Goal: Navigation & Orientation: Find specific page/section

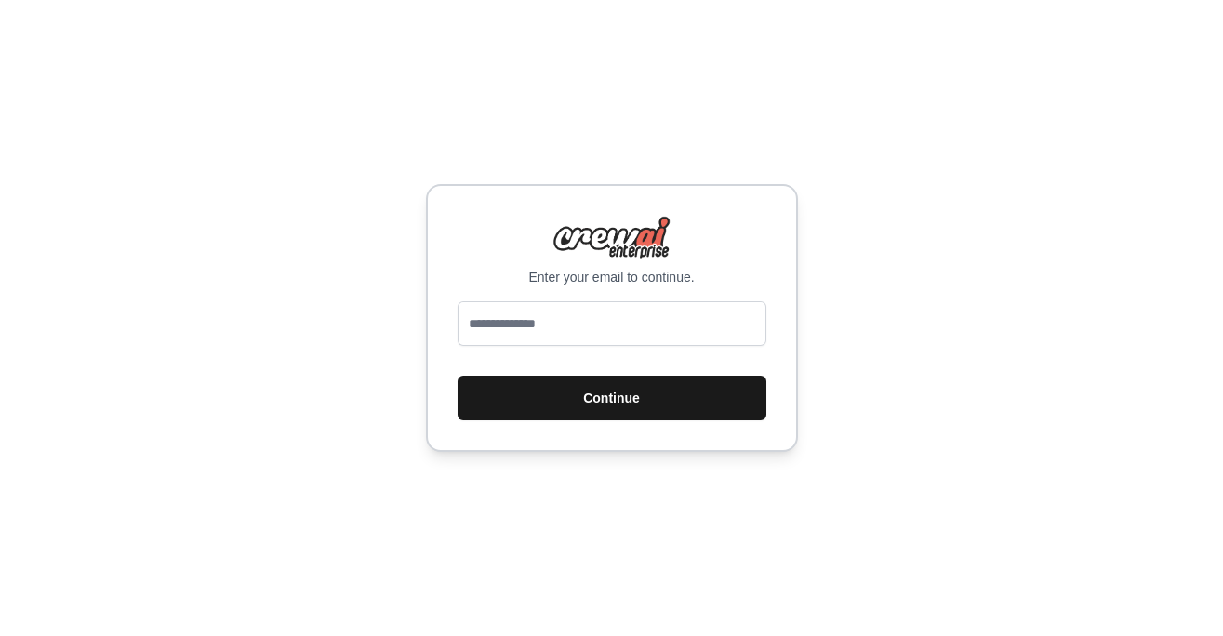
scroll to position [966, 0]
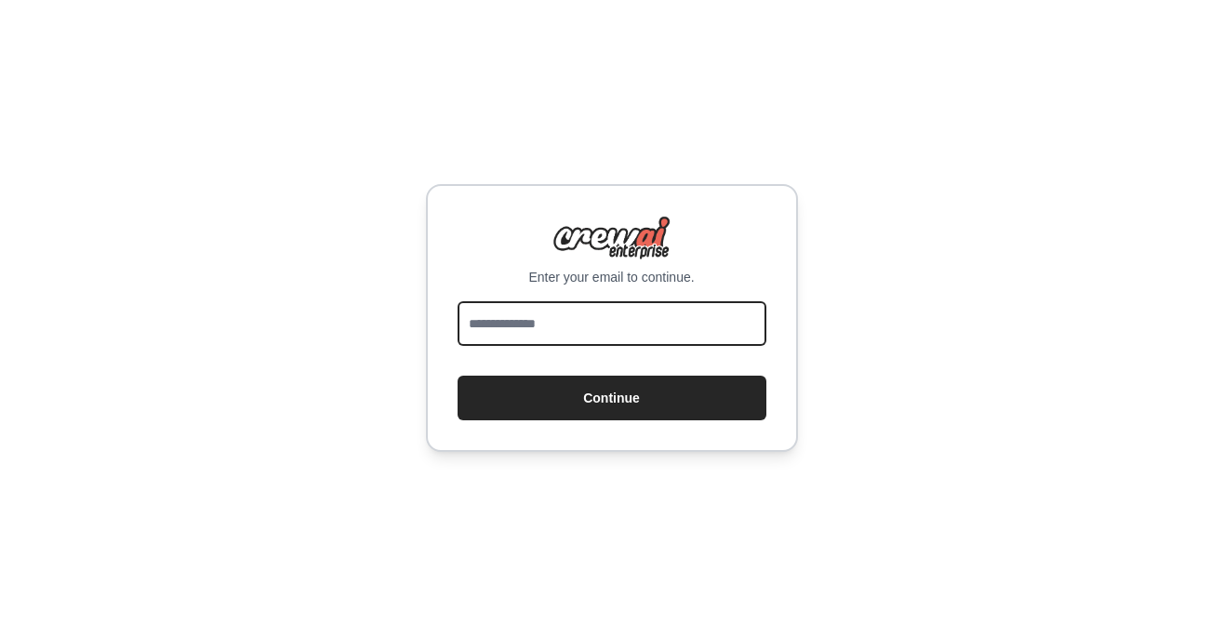
click at [578, 328] on input "email" at bounding box center [612, 323] width 309 height 45
type input "**********"
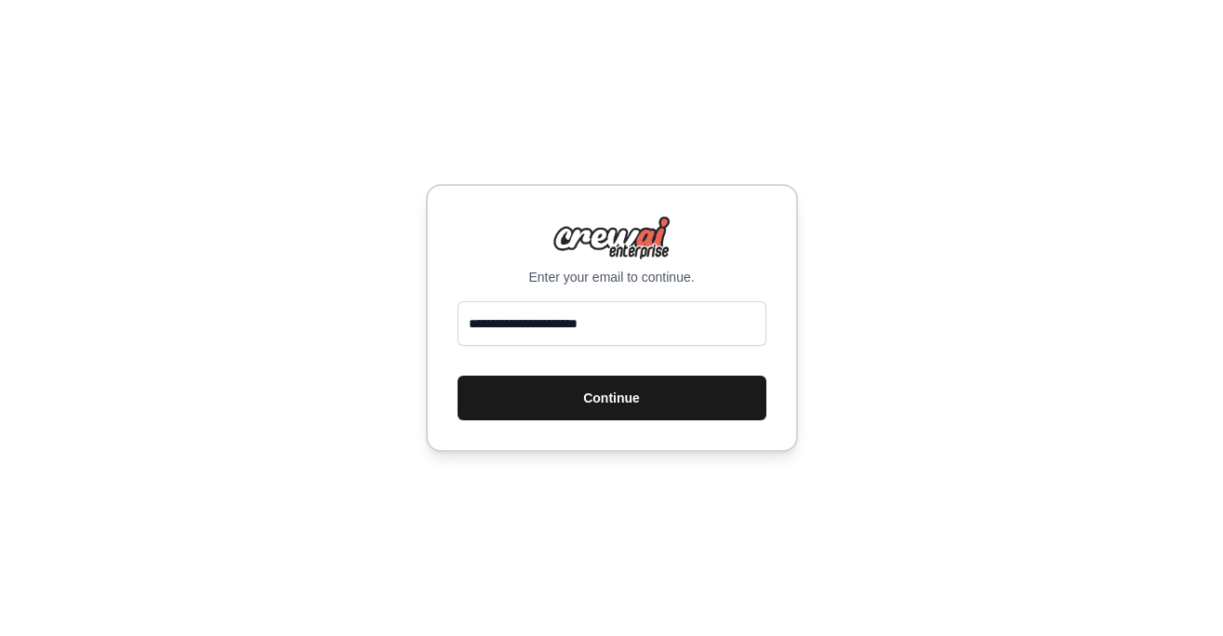
click at [554, 411] on button "Continue" at bounding box center [612, 398] width 309 height 45
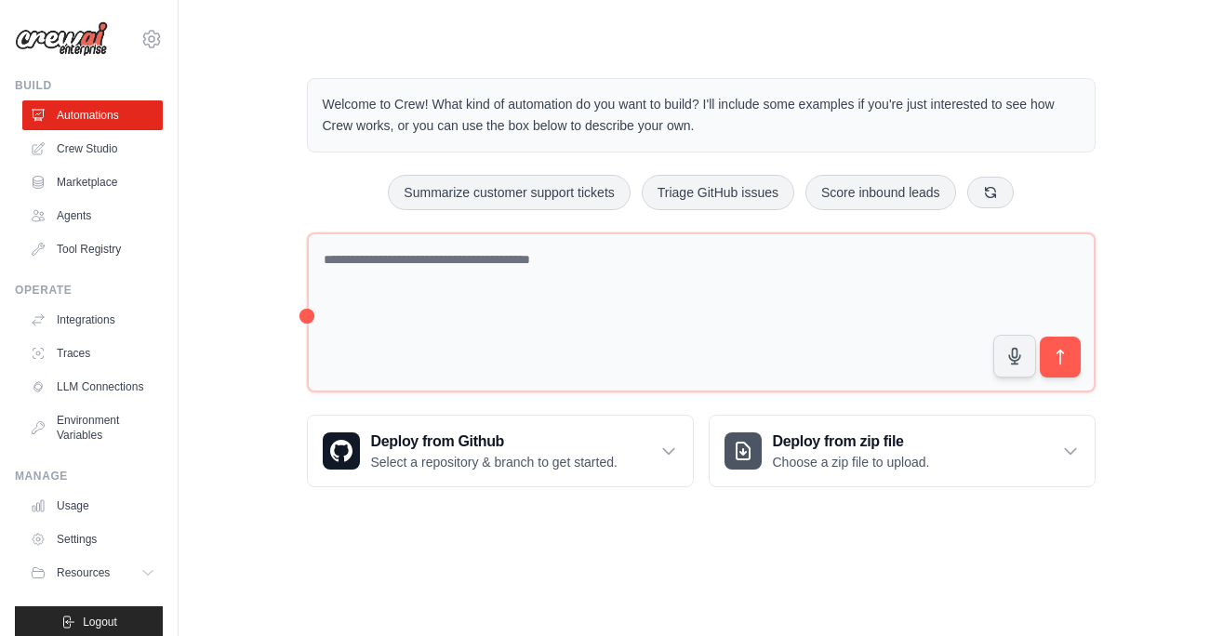
scroll to position [966, 0]
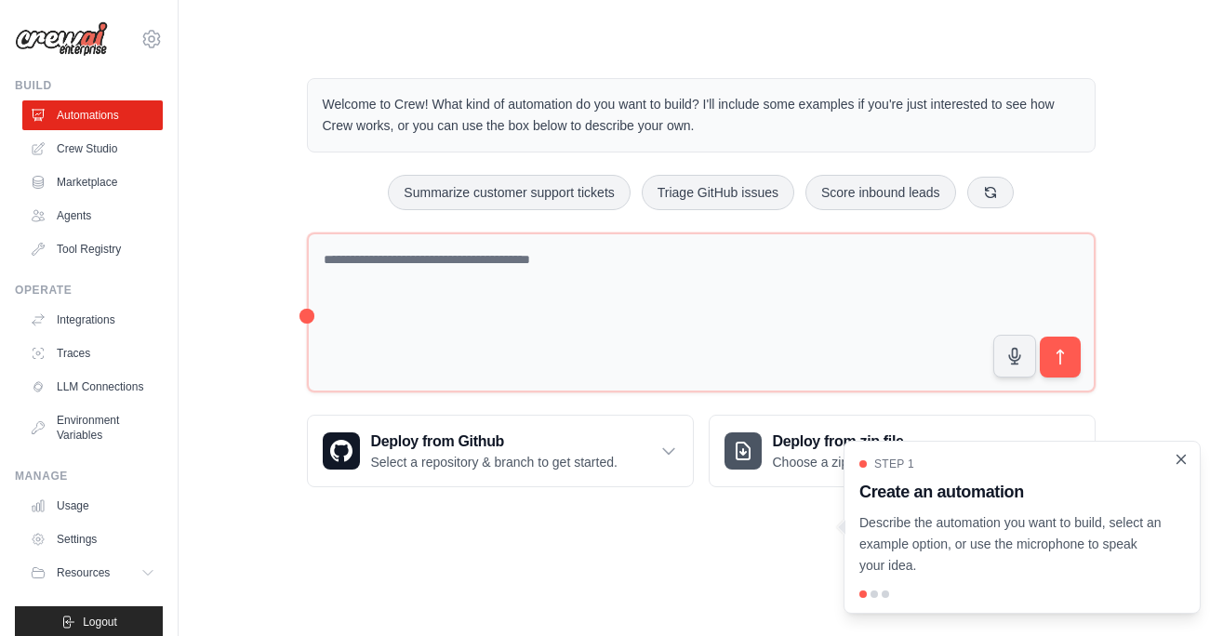
click at [1183, 459] on icon "Close walkthrough" at bounding box center [1181, 459] width 17 height 17
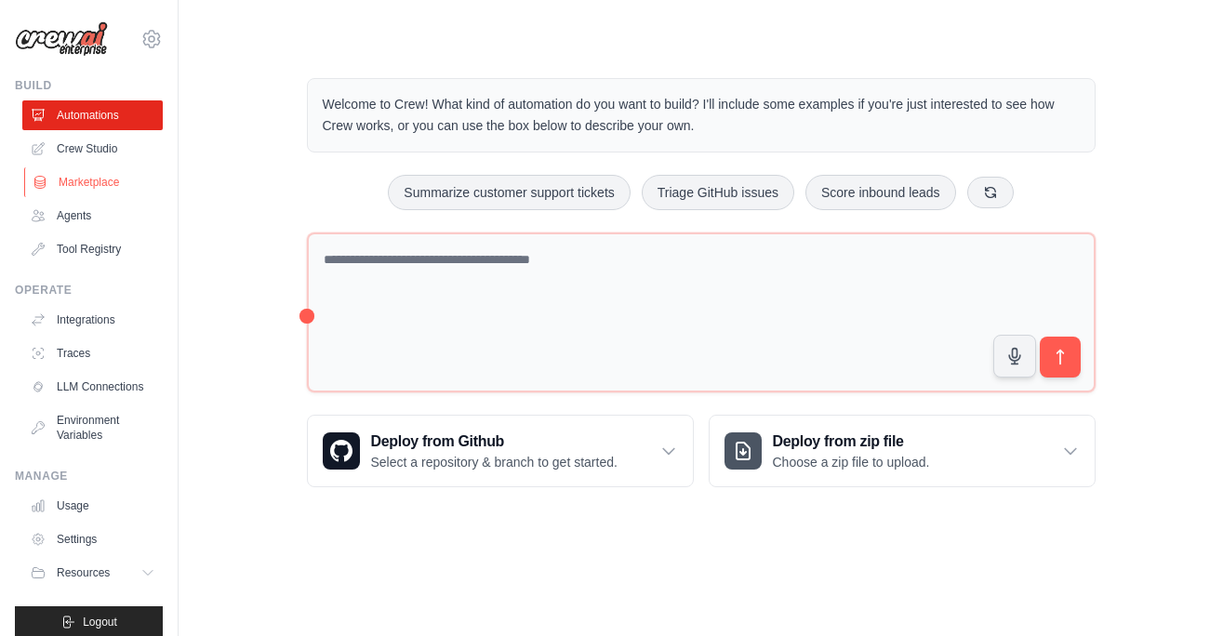
click at [78, 176] on link "Marketplace" at bounding box center [94, 182] width 140 height 30
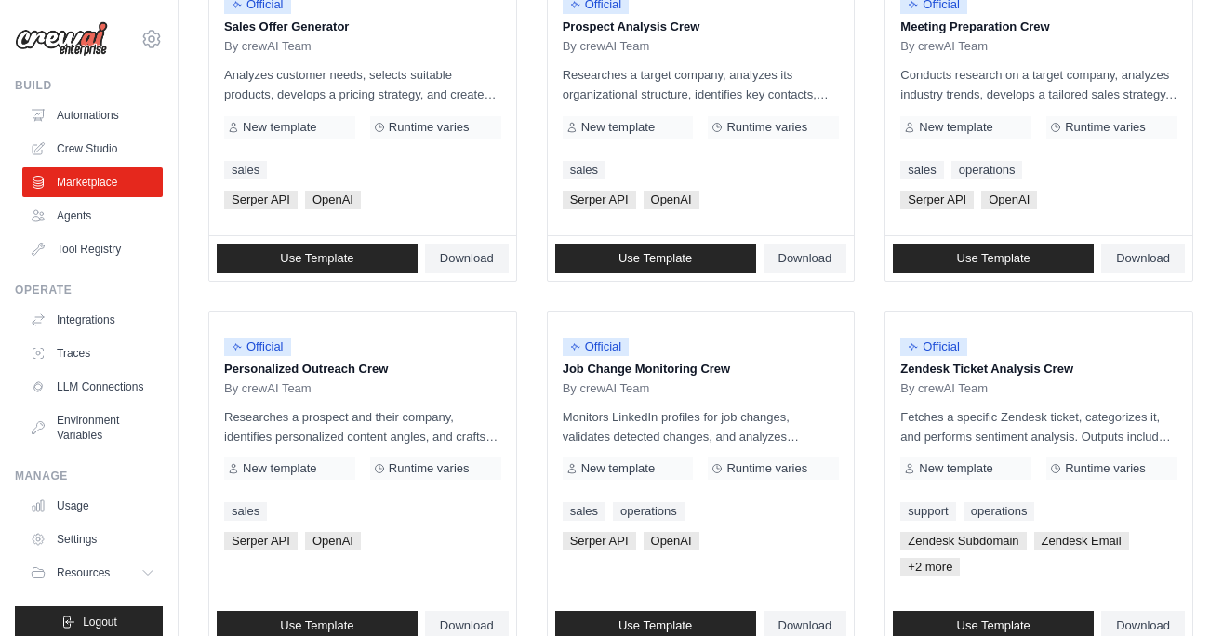
scroll to position [1140, 0]
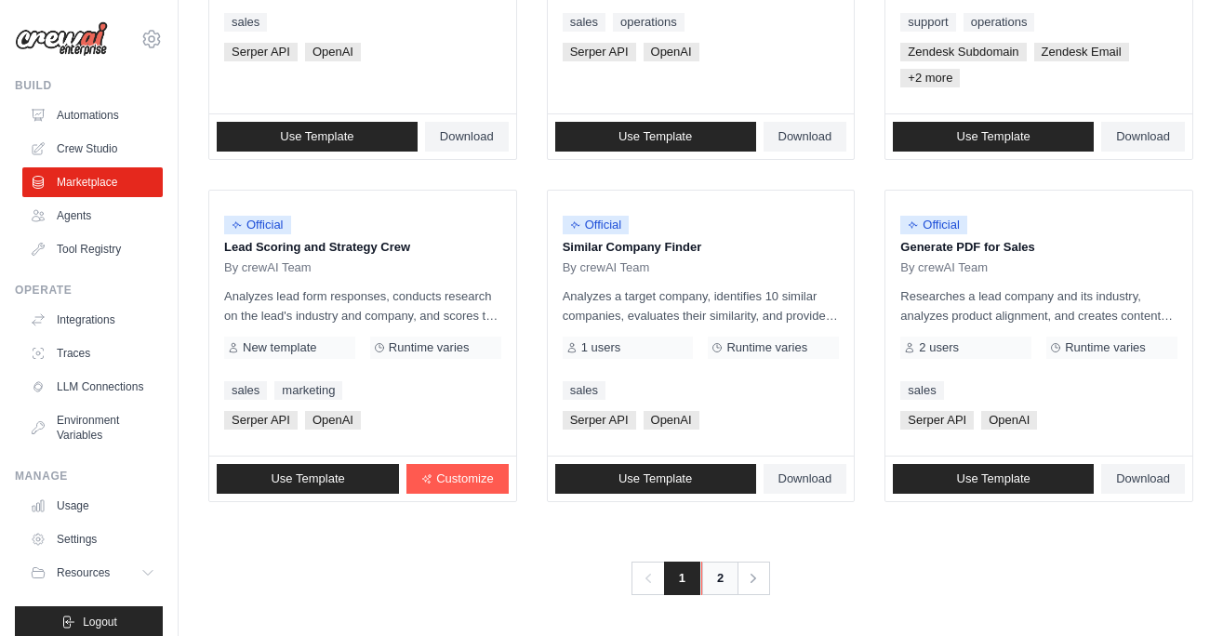
click at [727, 578] on link "2" at bounding box center [719, 578] width 37 height 33
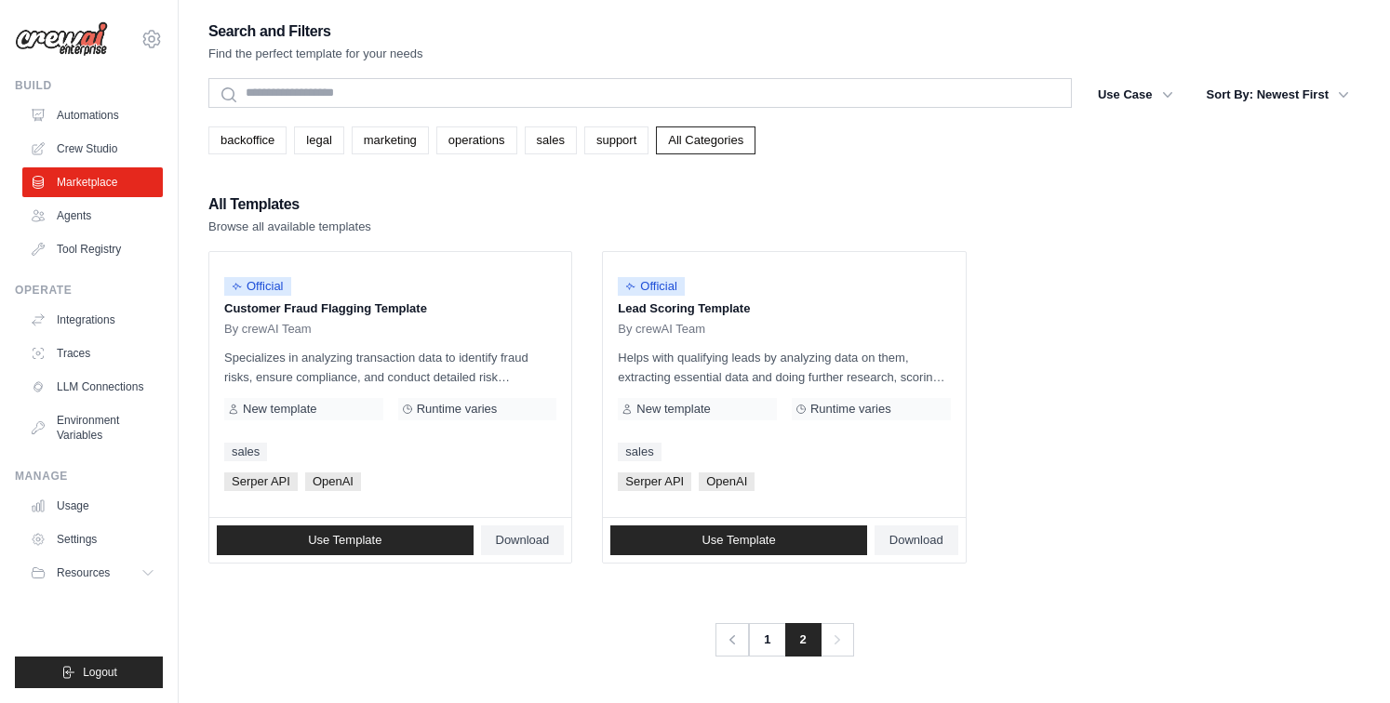
scroll to position [899, 0]
